Goal: Information Seeking & Learning: Learn about a topic

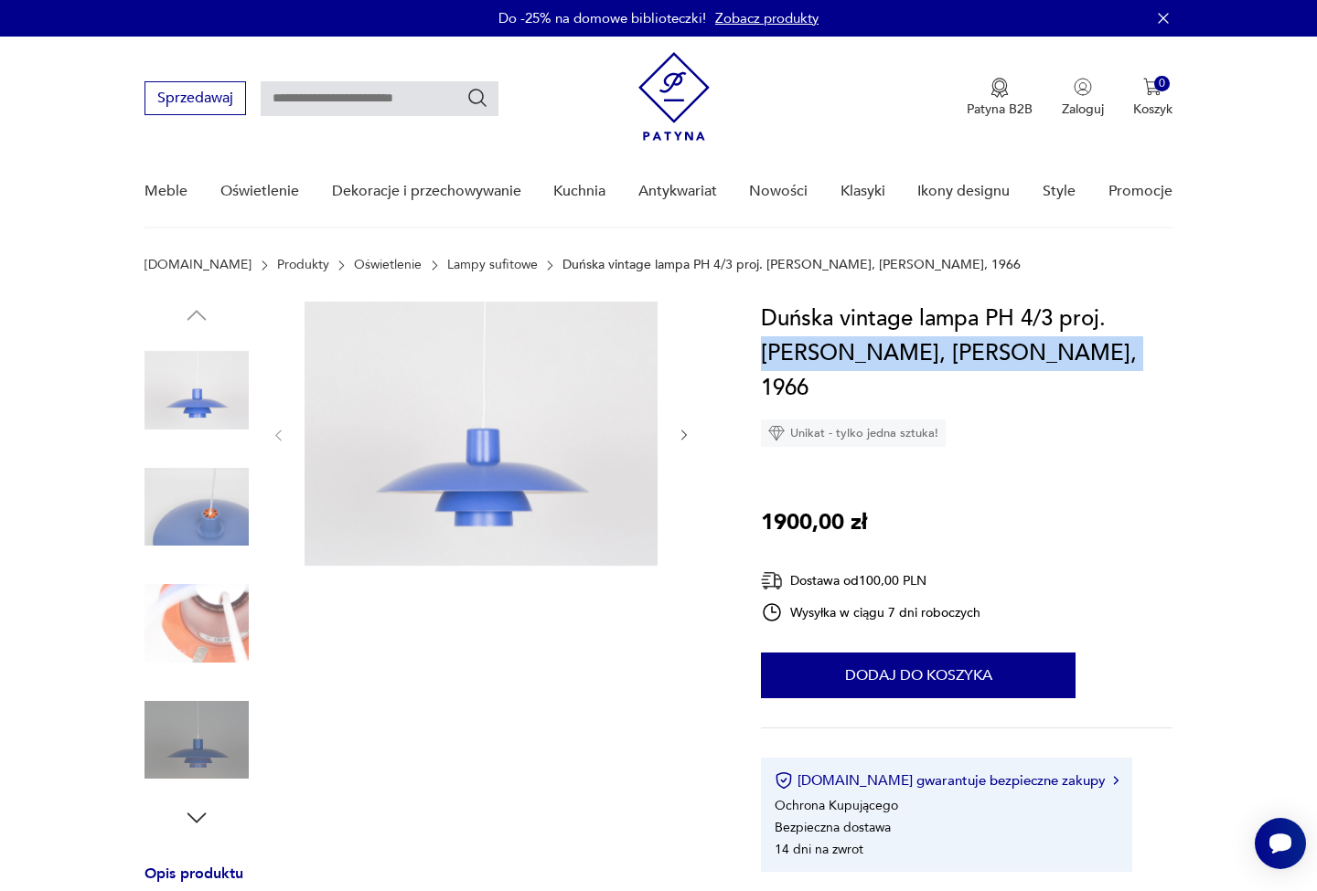
drag, startPoint x: 1107, startPoint y: 306, endPoint x: 1025, endPoint y: 347, distance: 91.6
click at [1025, 347] on h1 "Duńska vintage lampa PH 4/3 proj. [PERSON_NAME], [PERSON_NAME], 1966" at bounding box center [966, 354] width 411 height 104
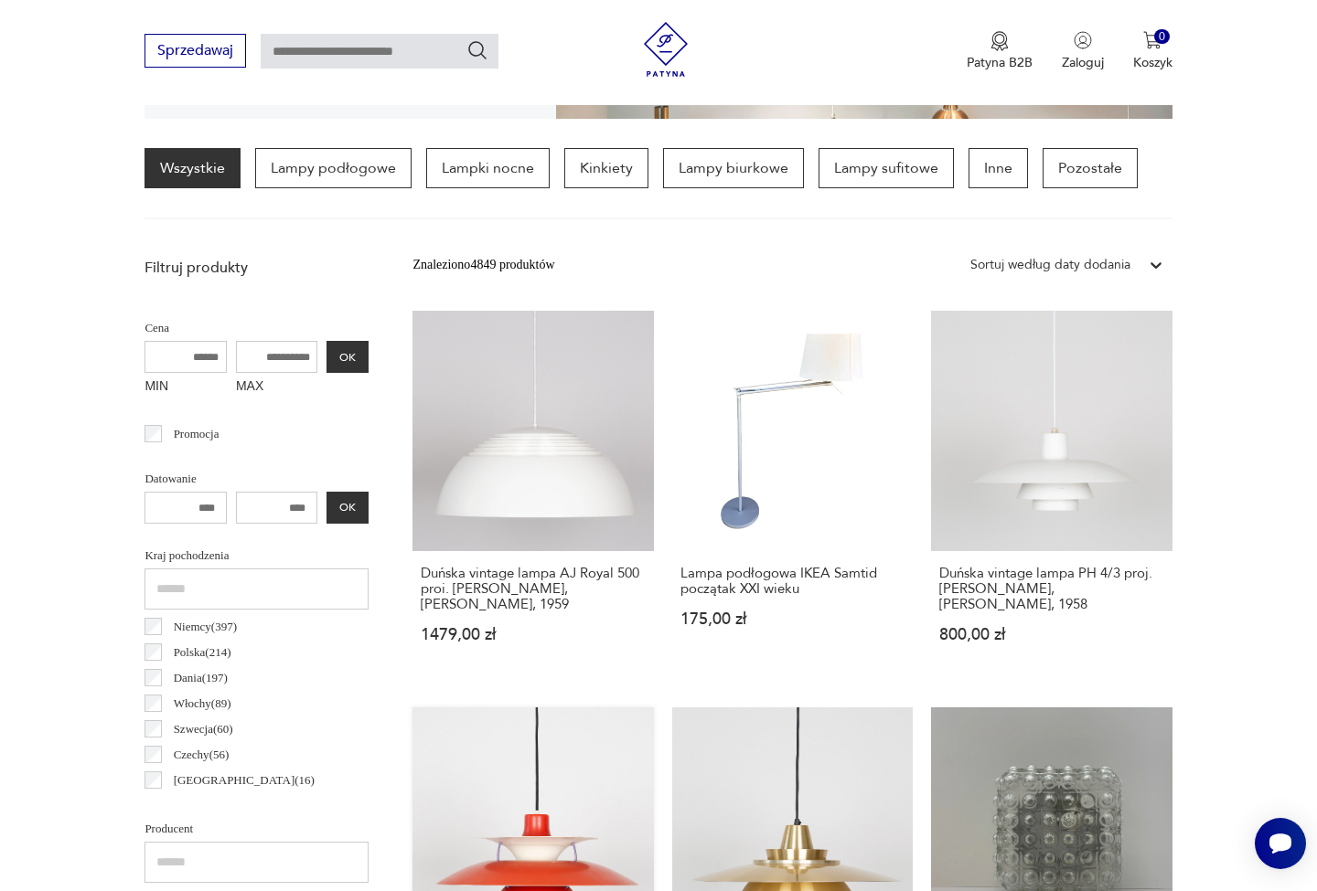
scroll to position [477, 0]
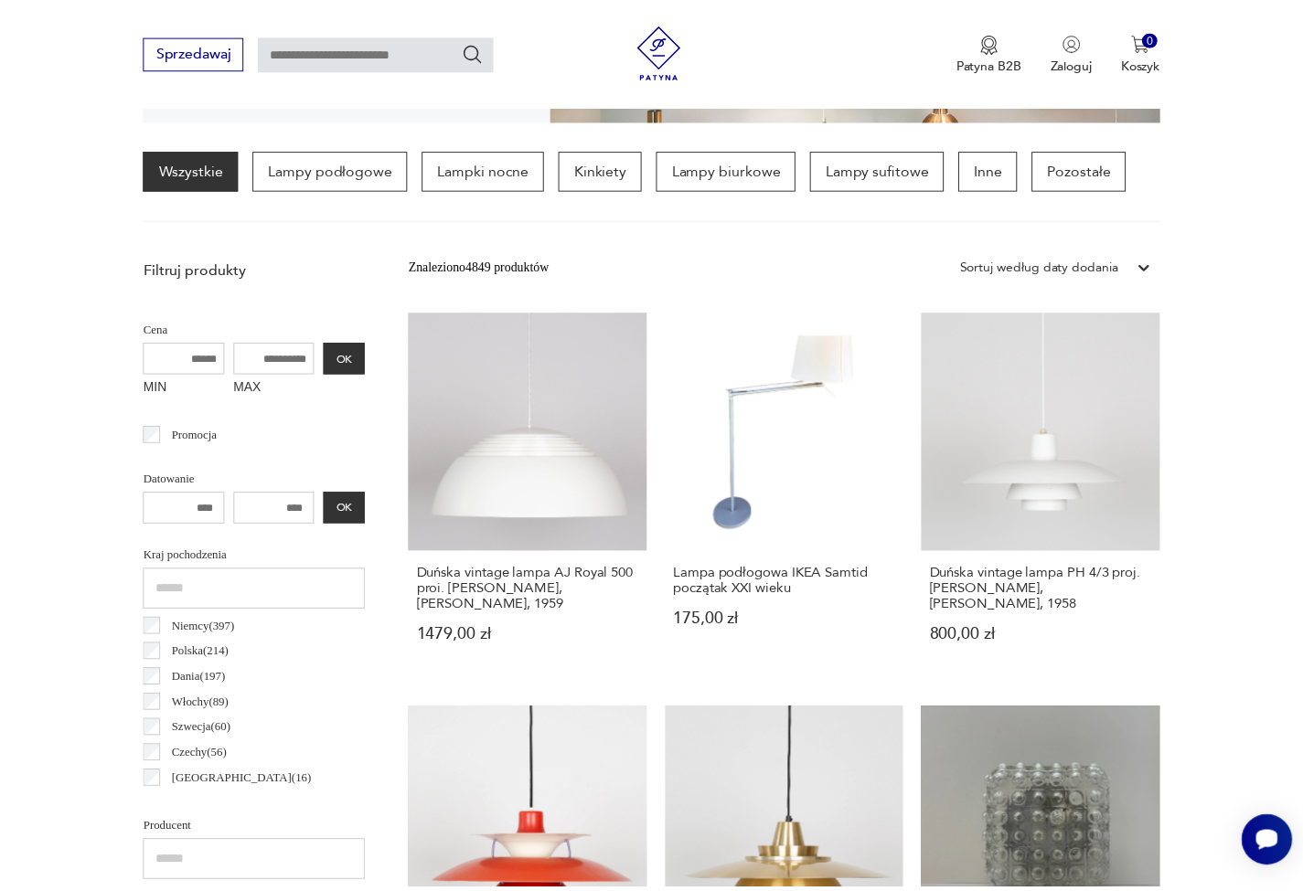
scroll to position [454, 0]
